Goal: Task Accomplishment & Management: Use online tool/utility

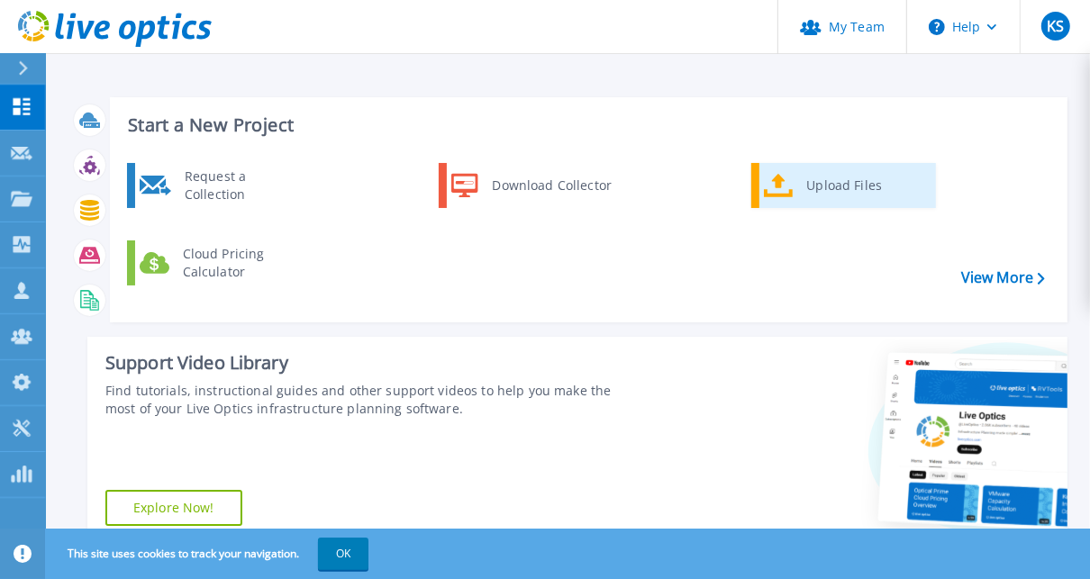
click at [835, 183] on div "Upload Files" at bounding box center [864, 186] width 133 height 36
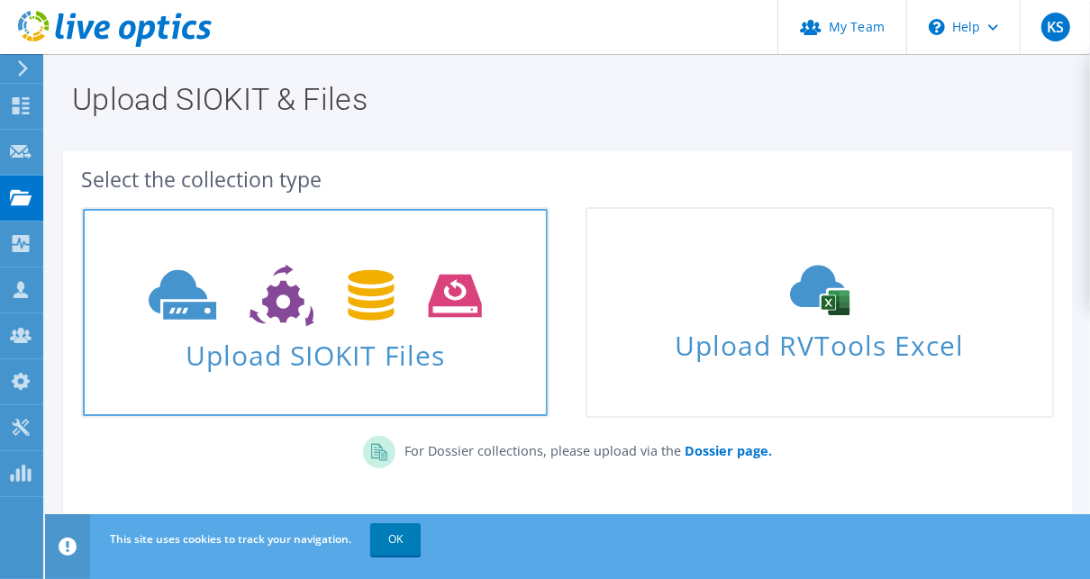
click at [377, 360] on span "Upload SIOKIT Files" at bounding box center [315, 350] width 465 height 39
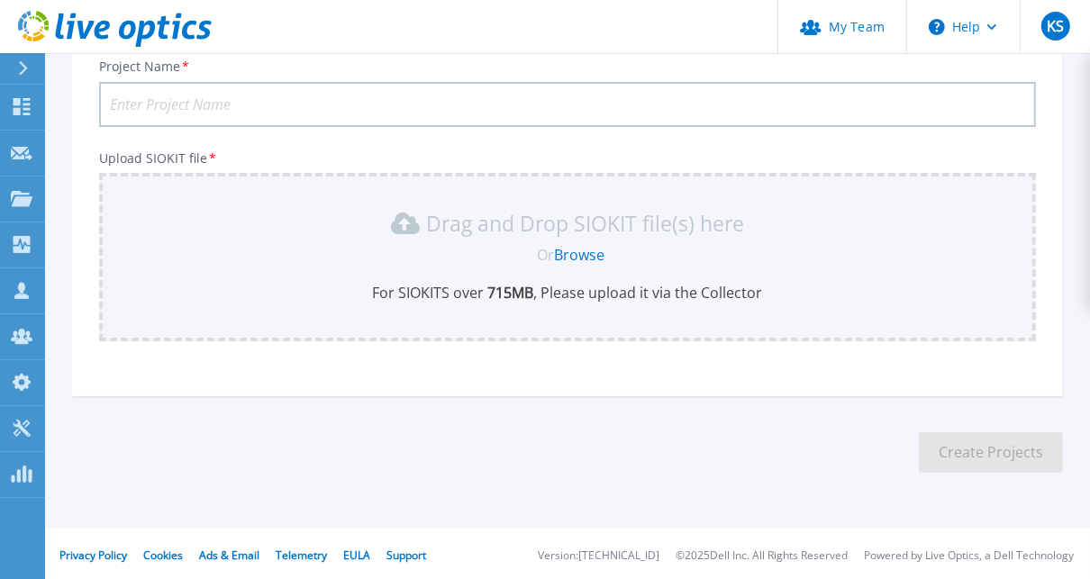
scroll to position [137, 0]
click at [338, 105] on input "Project Name *" at bounding box center [567, 102] width 937 height 45
paste input "PP-6208"
click at [111, 101] on input "PP-6208" at bounding box center [567, 102] width 937 height 45
click at [282, 101] on input "OPP-6208" at bounding box center [567, 102] width 937 height 45
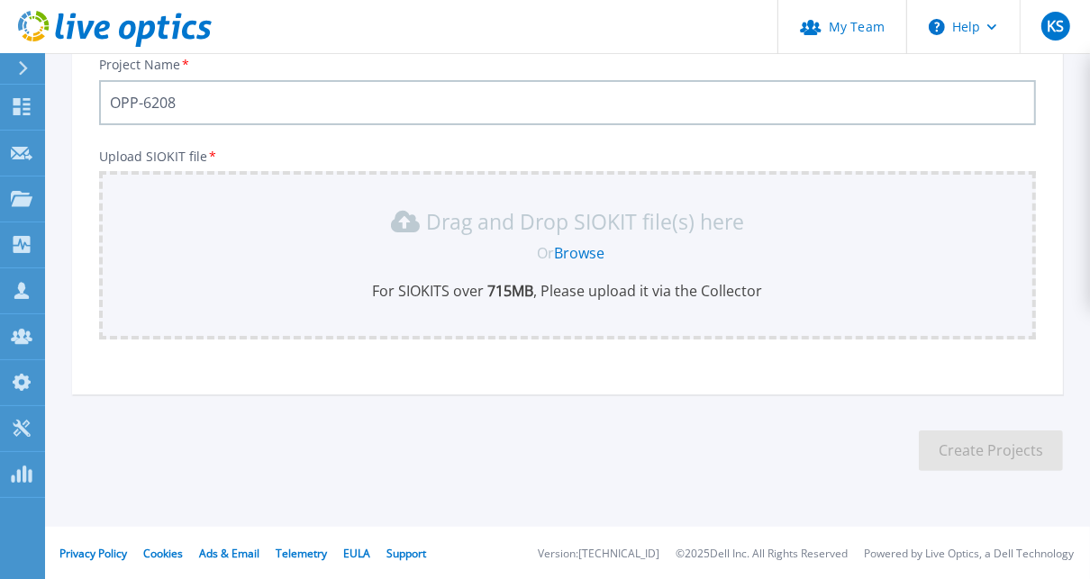
paste input "TMA - Oracle Cluster Tender"
click at [180, 97] on input "OPP-6208 TMA - Oracle Cluster Tender" at bounding box center [567, 102] width 937 height 45
click at [351, 96] on input "OPP-6208 NTMA - Oracle Cluster Tender" at bounding box center [567, 102] width 937 height 45
type input "OPP-6208 NTMA - Oracle Cluster Unity"
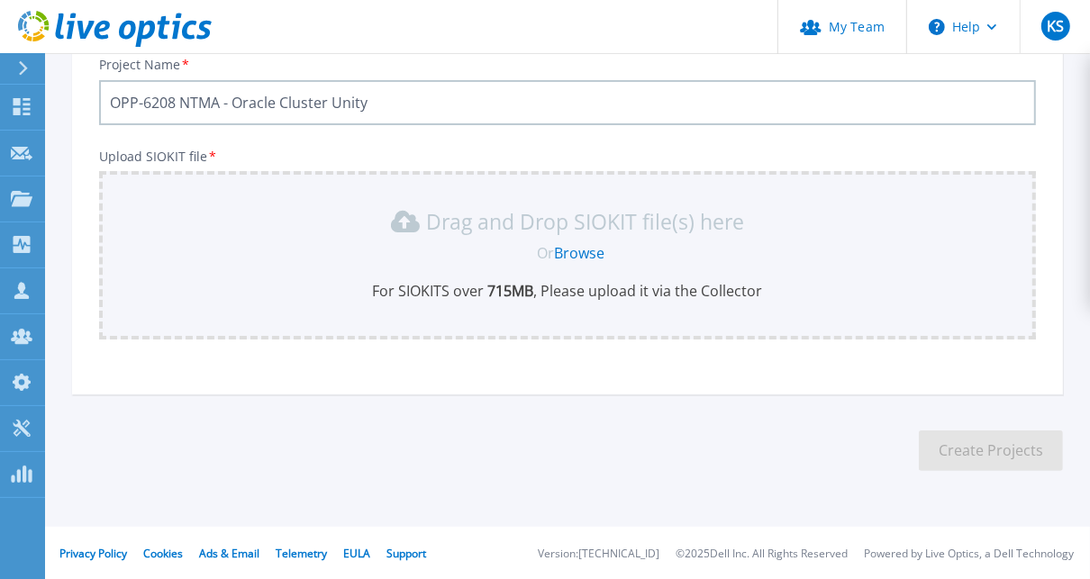
click at [595, 252] on link "Browse" at bounding box center [580, 253] width 50 height 20
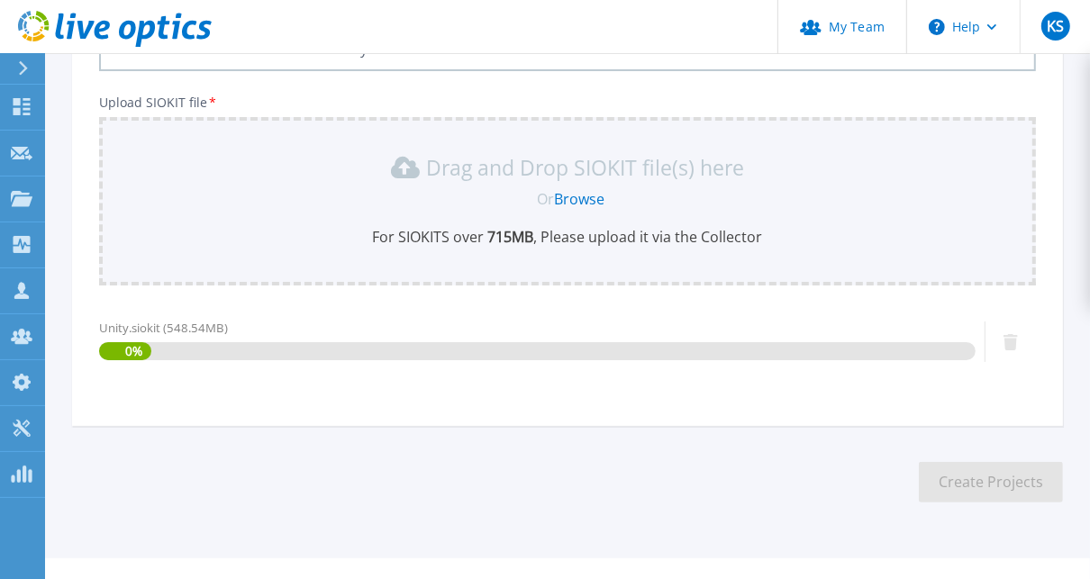
scroll to position [223, 0]
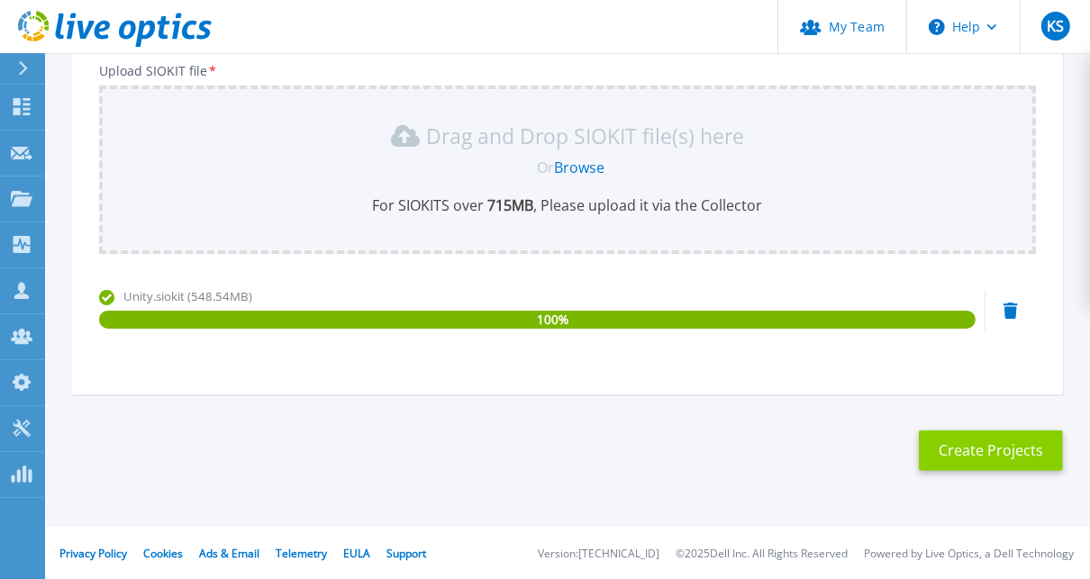
click at [1008, 456] on button "Create Projects" at bounding box center [991, 451] width 144 height 41
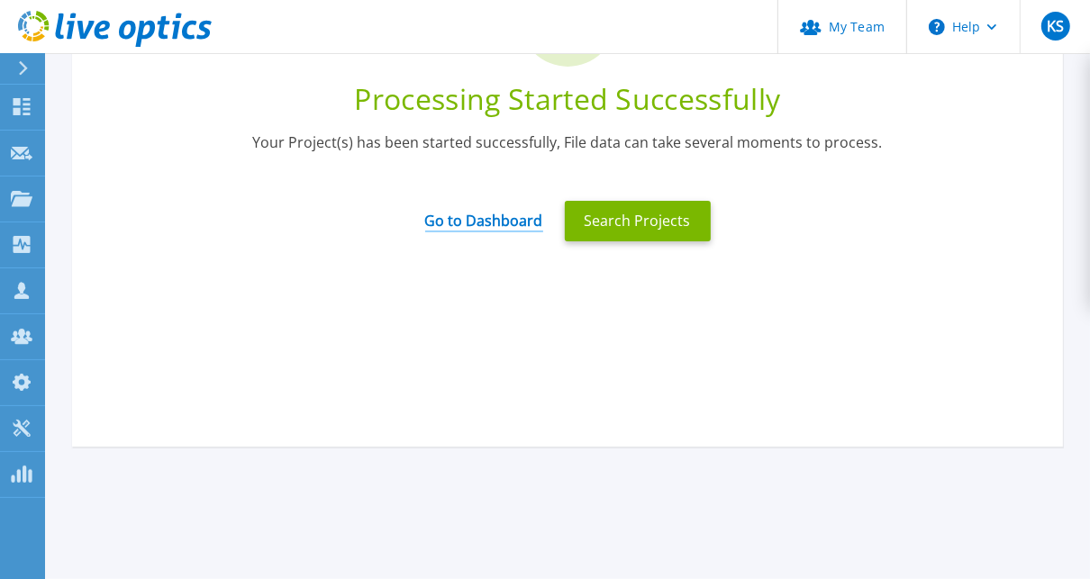
click at [488, 221] on link "Go to Dashboard" at bounding box center [484, 214] width 118 height 35
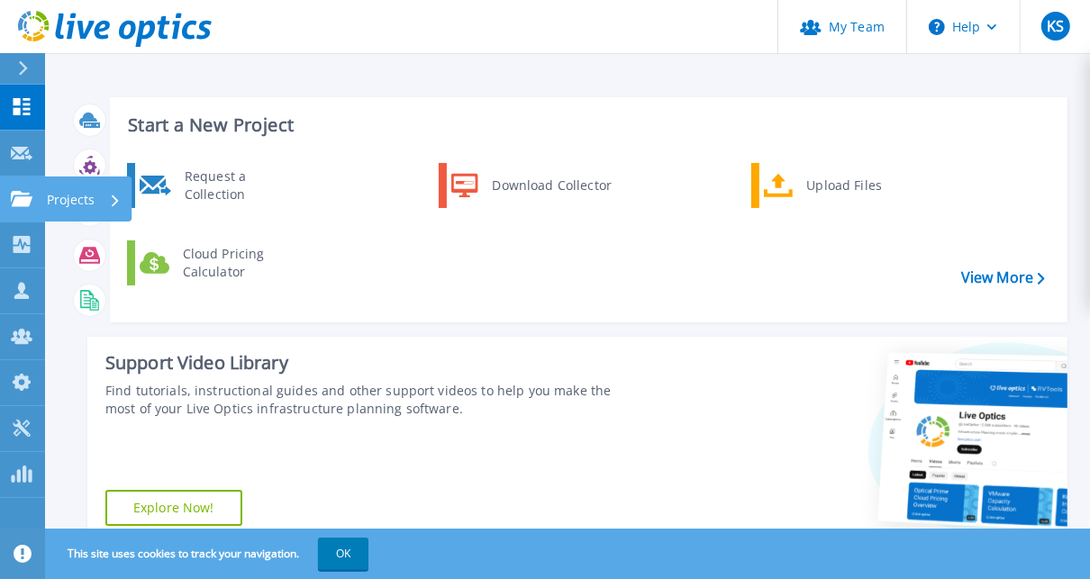
click at [81, 196] on p "Projects" at bounding box center [71, 200] width 48 height 47
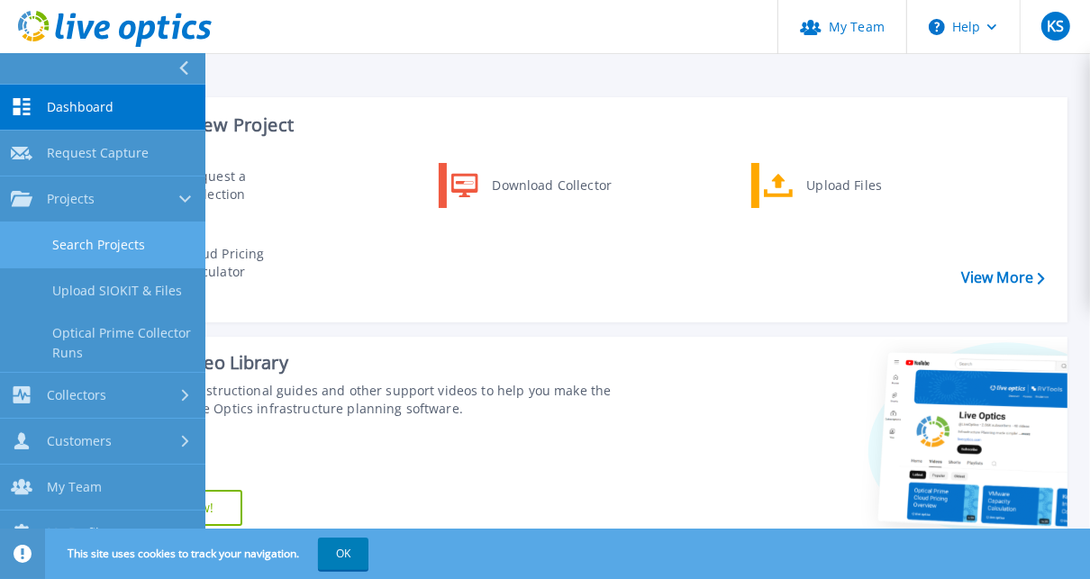
click at [137, 237] on link "Search Projects" at bounding box center [102, 246] width 205 height 46
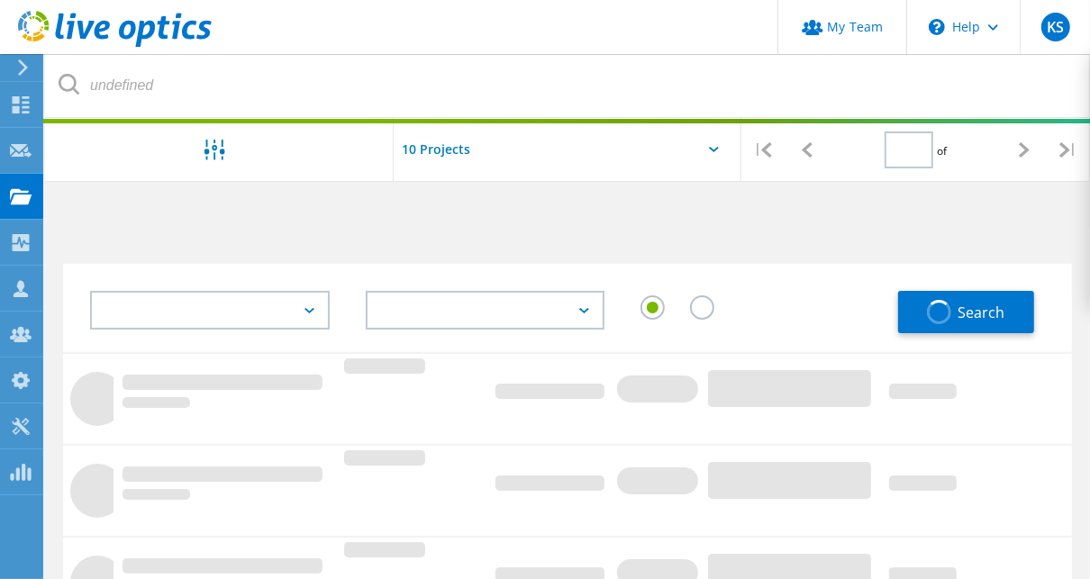
type input "1"
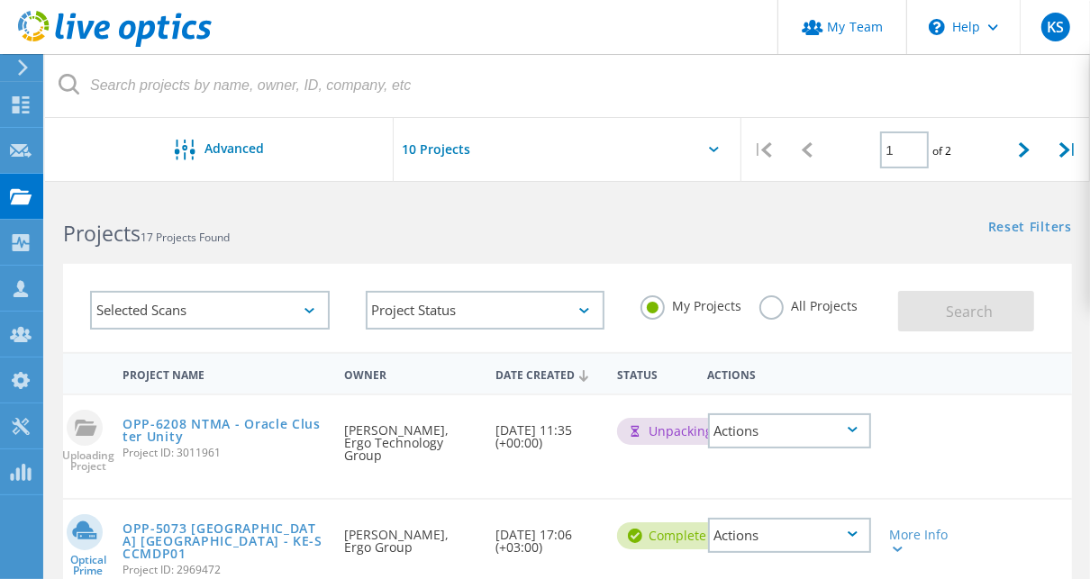
click at [629, 274] on div "My Projects All Projects" at bounding box center [761, 306] width 276 height 67
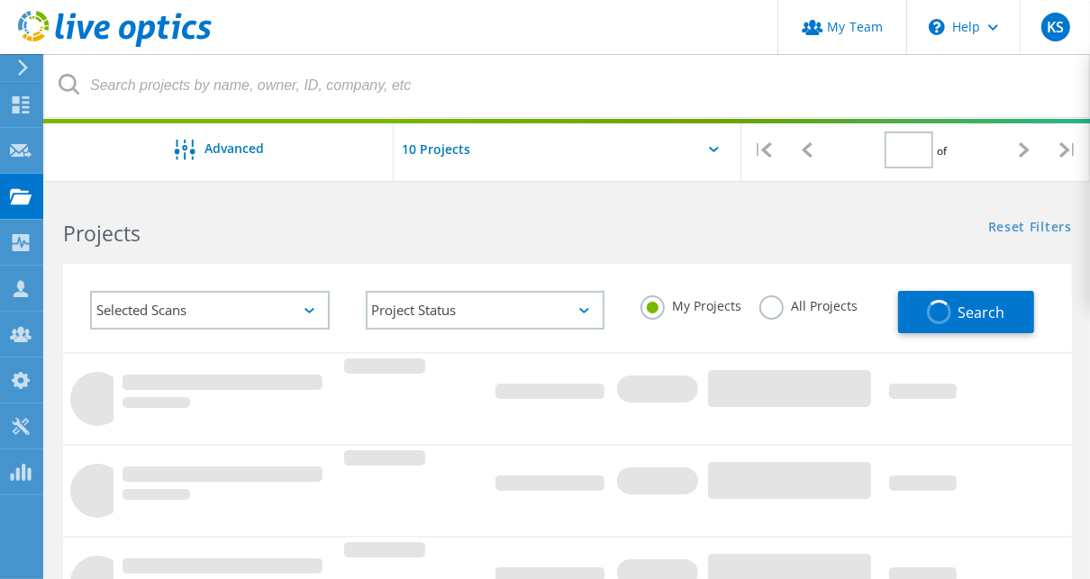
type input "1"
